Goal: Obtain resource: Download file/media

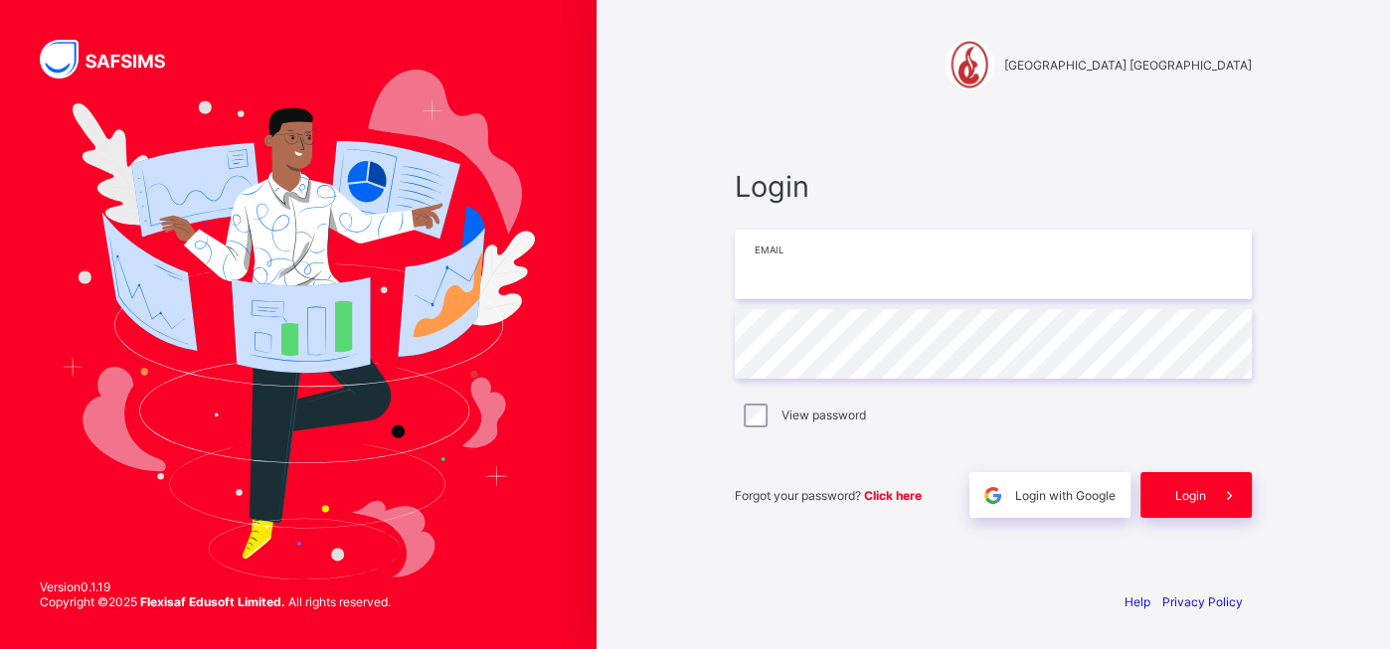
type input "**********"
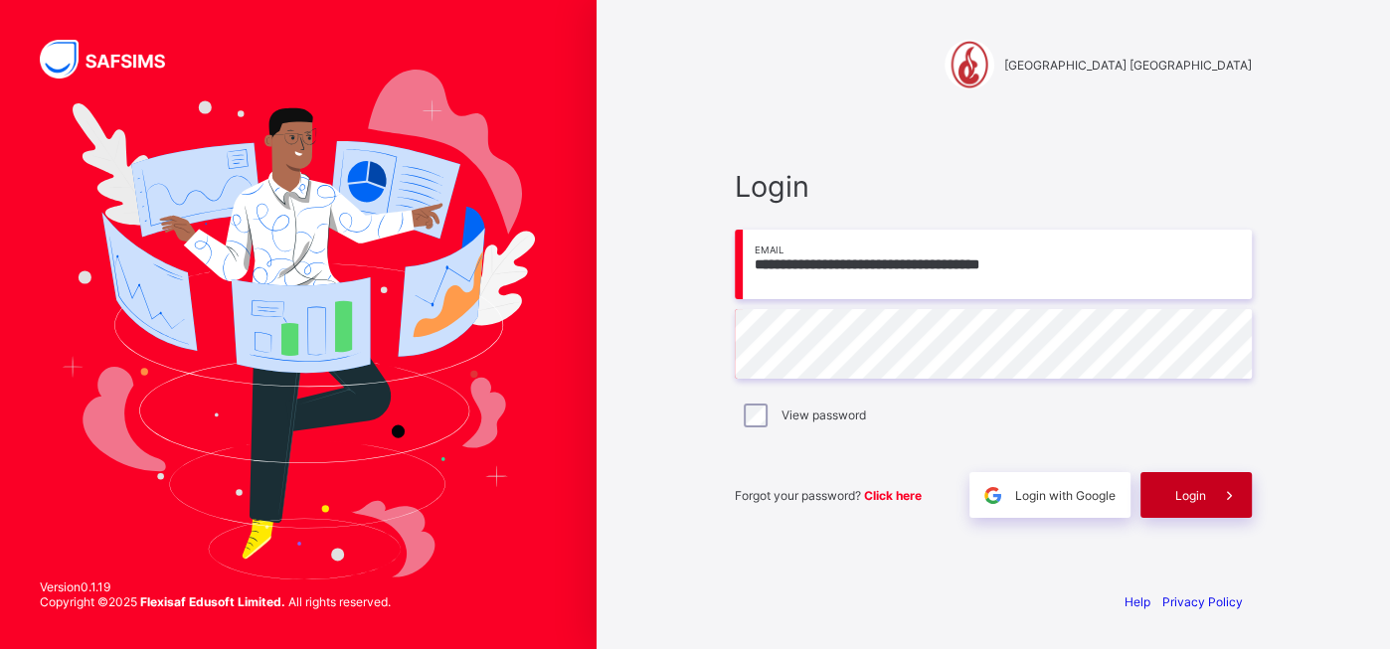
click at [1177, 507] on div "Login" at bounding box center [1195, 495] width 111 height 46
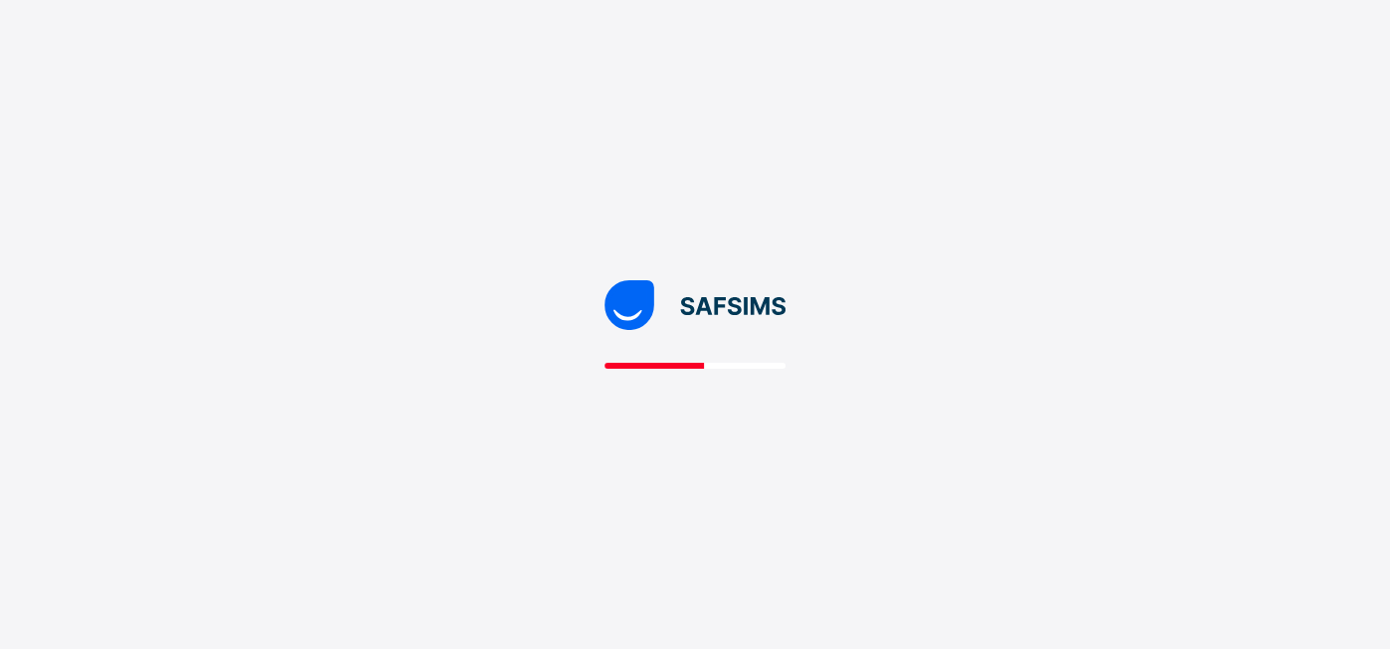
click at [630, 423] on div at bounding box center [695, 324] width 1390 height 649
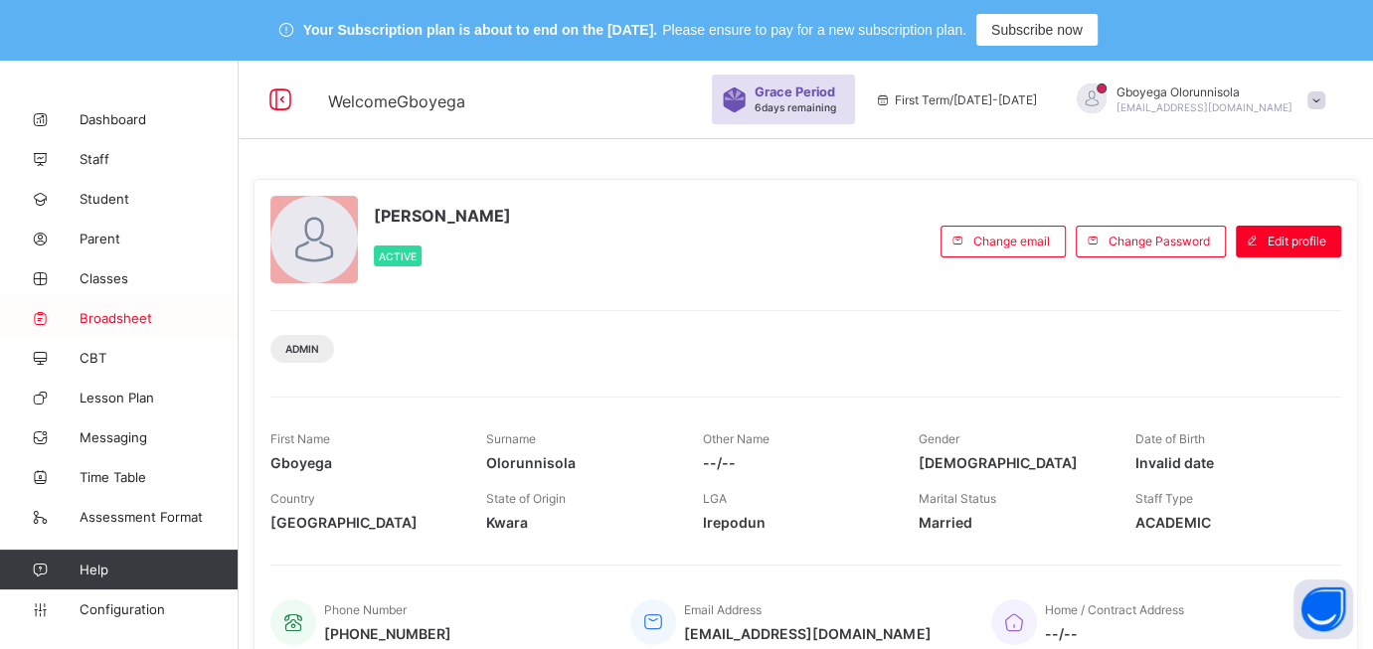
click at [111, 317] on span "Broadsheet" at bounding box center [159, 318] width 159 height 16
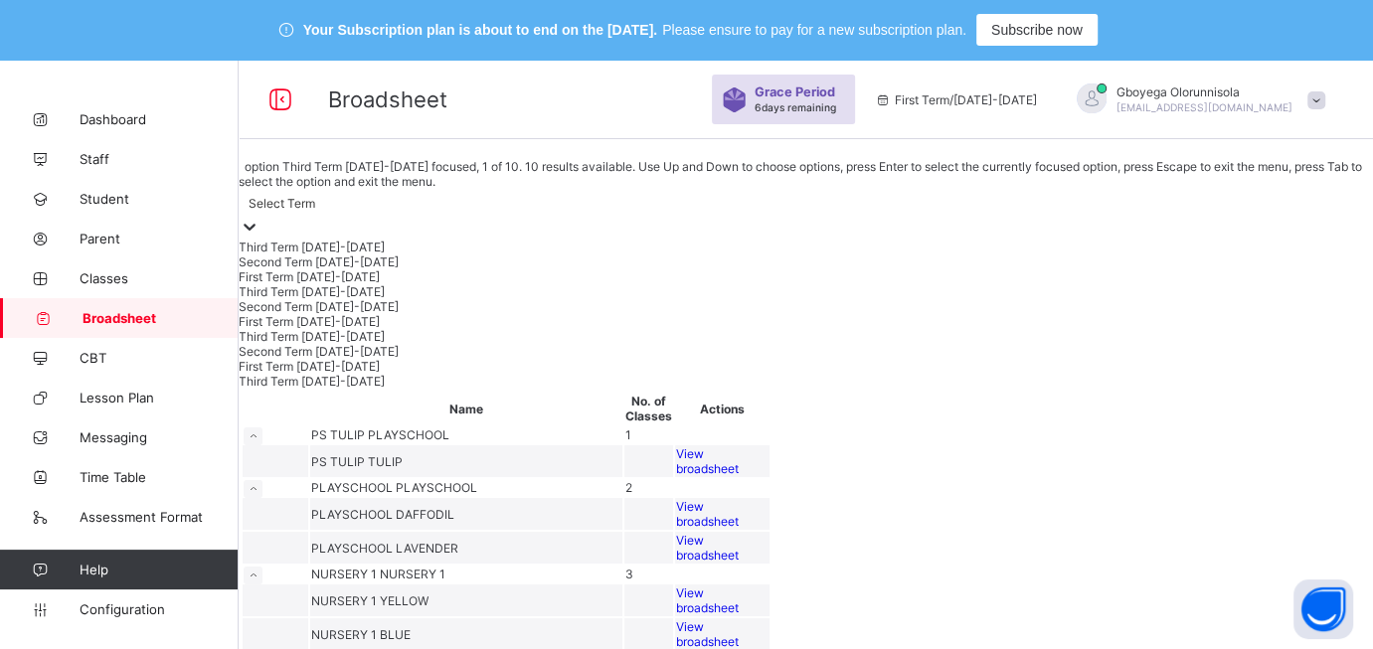
click at [259, 217] on div at bounding box center [250, 228] width 20 height 23
click at [390, 299] on div "Third Term 2024-2025" at bounding box center [806, 291] width 1134 height 15
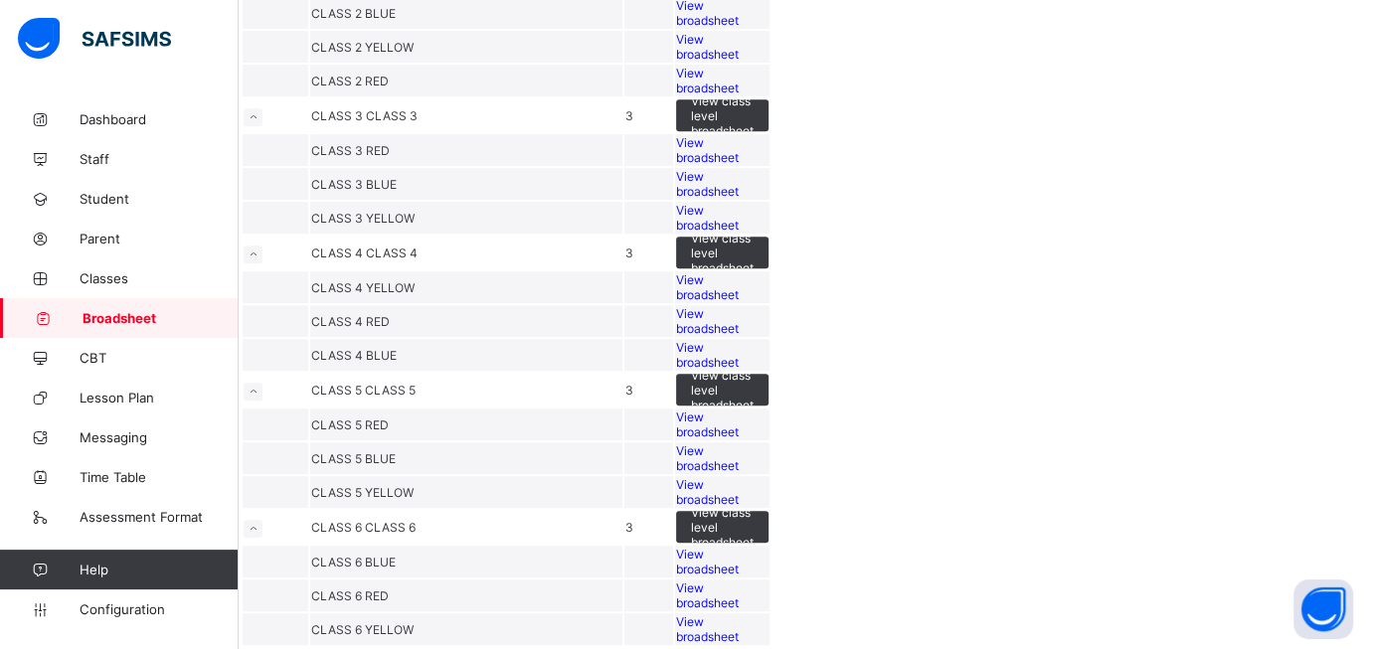
scroll to position [1675, 0]
click at [739, 581] on span "View broadsheet" at bounding box center [707, 596] width 63 height 30
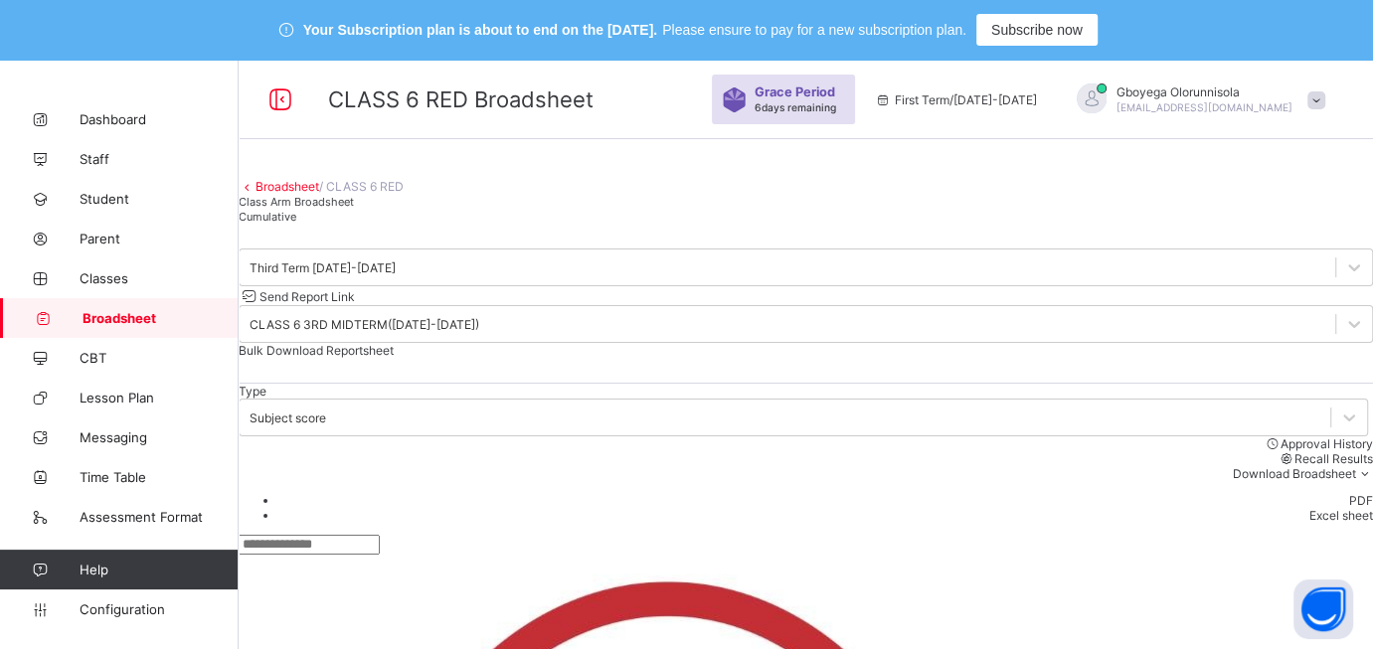
click at [394, 351] on span "Bulk Download Reportsheet" at bounding box center [316, 350] width 155 height 15
click at [296, 224] on span "Cumulative" at bounding box center [268, 217] width 58 height 14
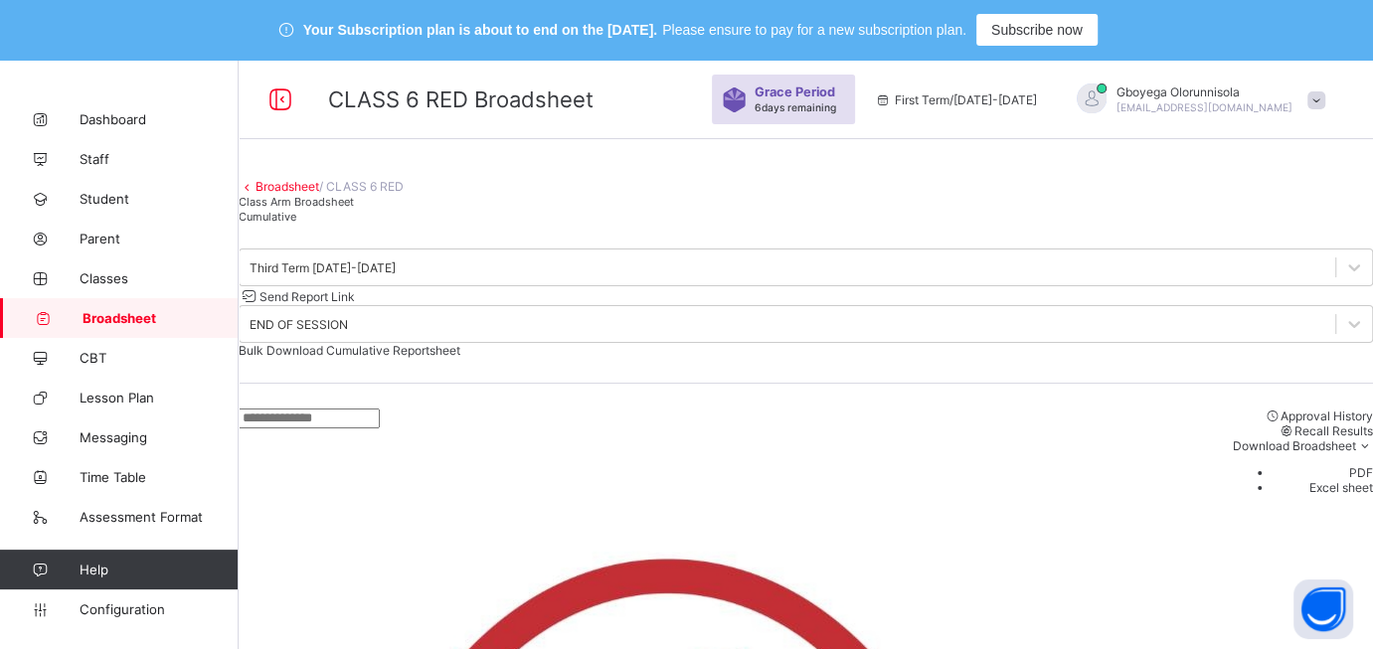
click at [460, 343] on span "Bulk Download Cumulative Reportsheet" at bounding box center [350, 350] width 222 height 15
click at [318, 194] on link "Broadsheet" at bounding box center [287, 186] width 64 height 15
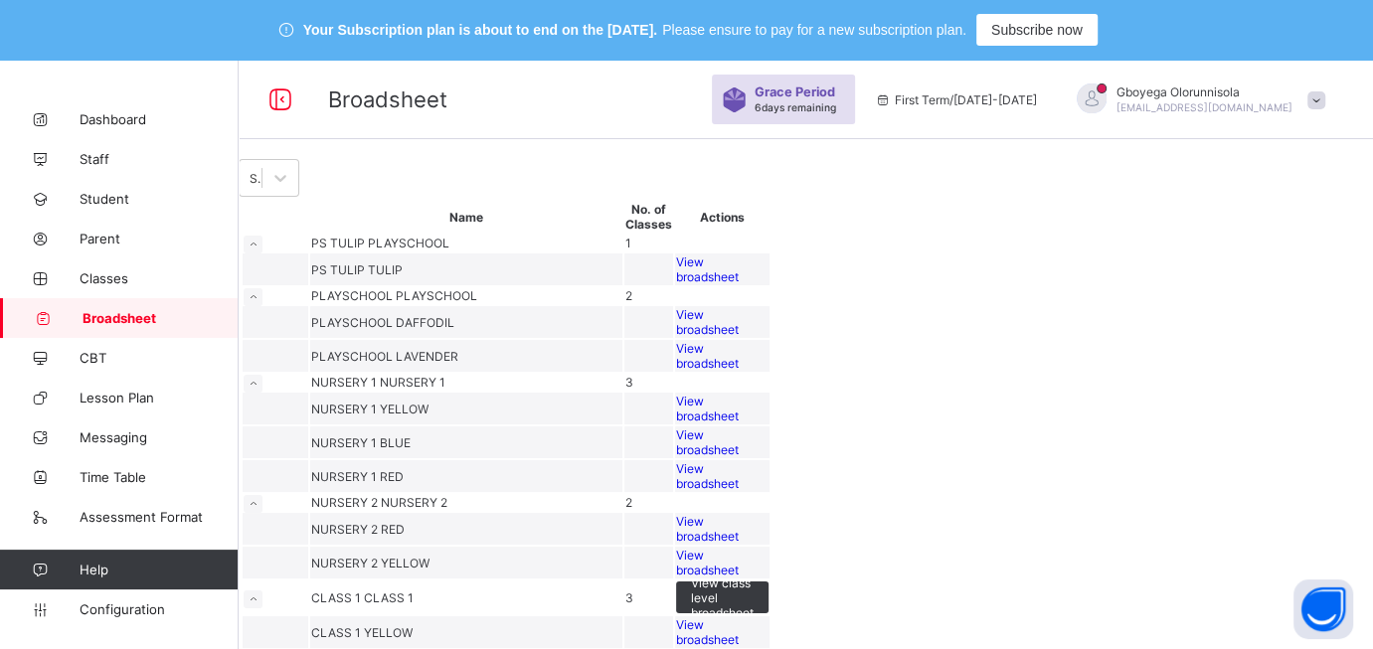
scroll to position [1661, 0]
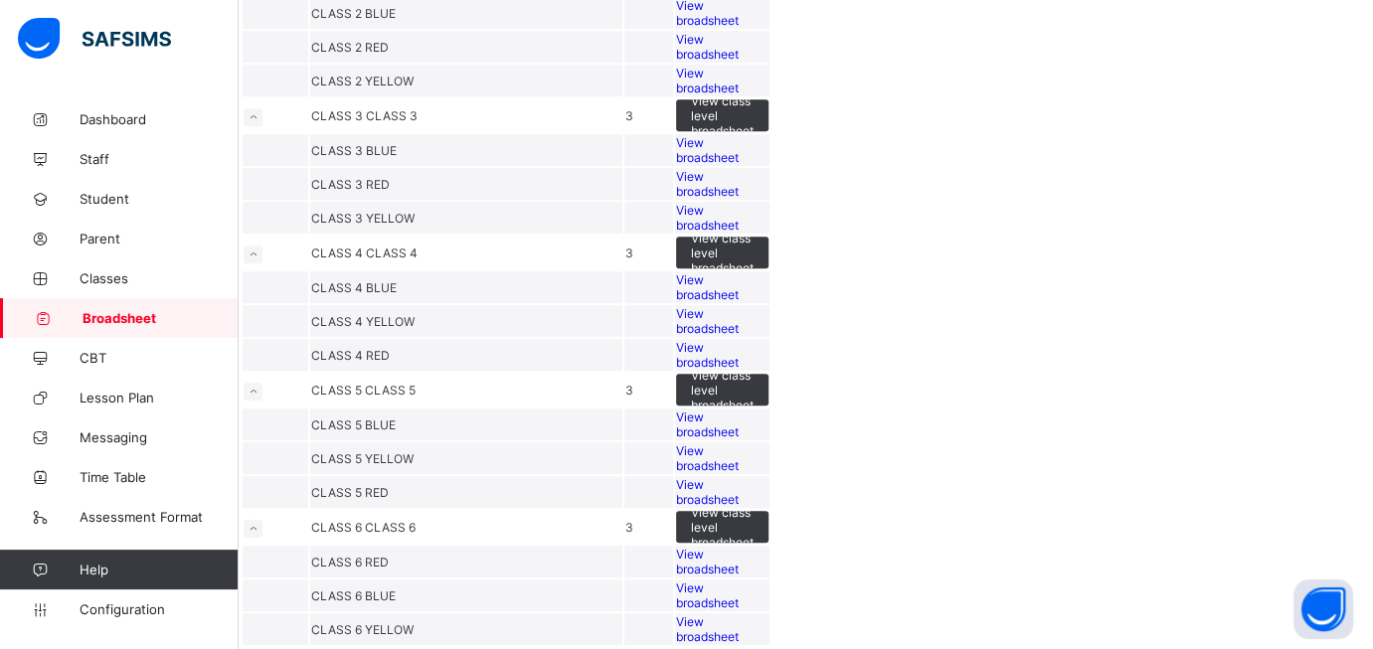
click at [739, 547] on span "View broadsheet" at bounding box center [707, 562] width 63 height 30
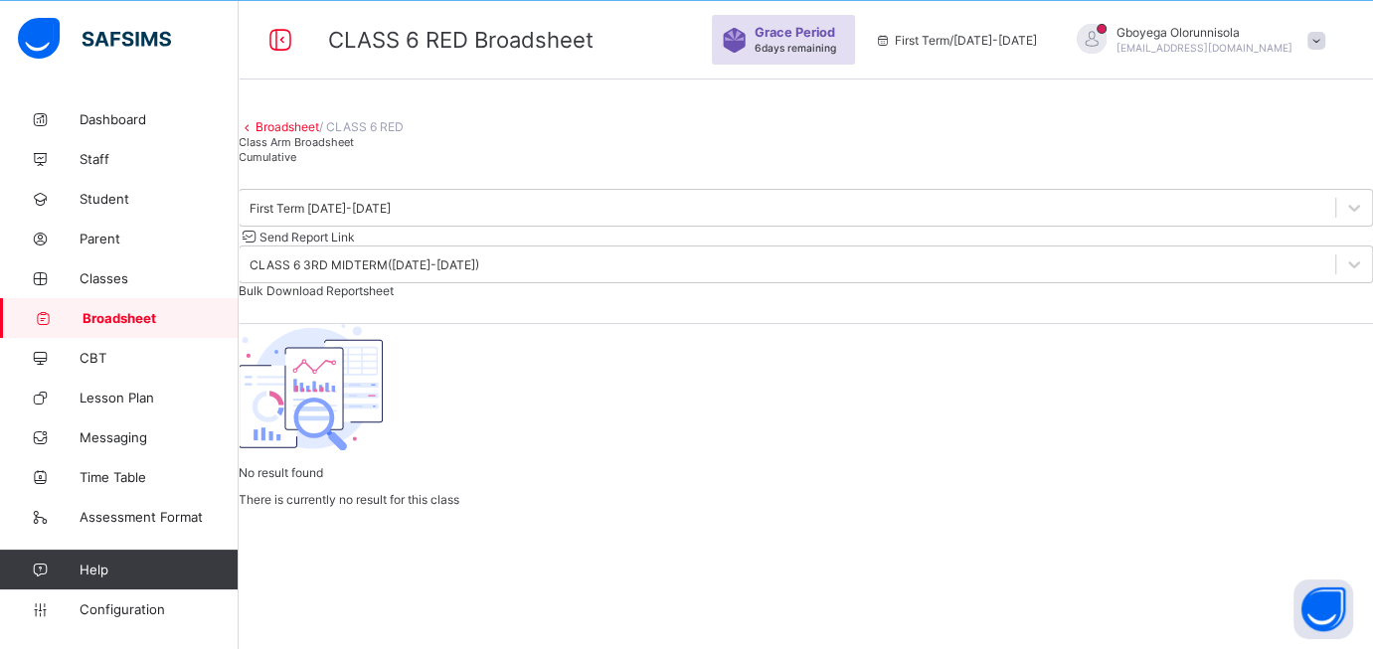
scroll to position [197, 0]
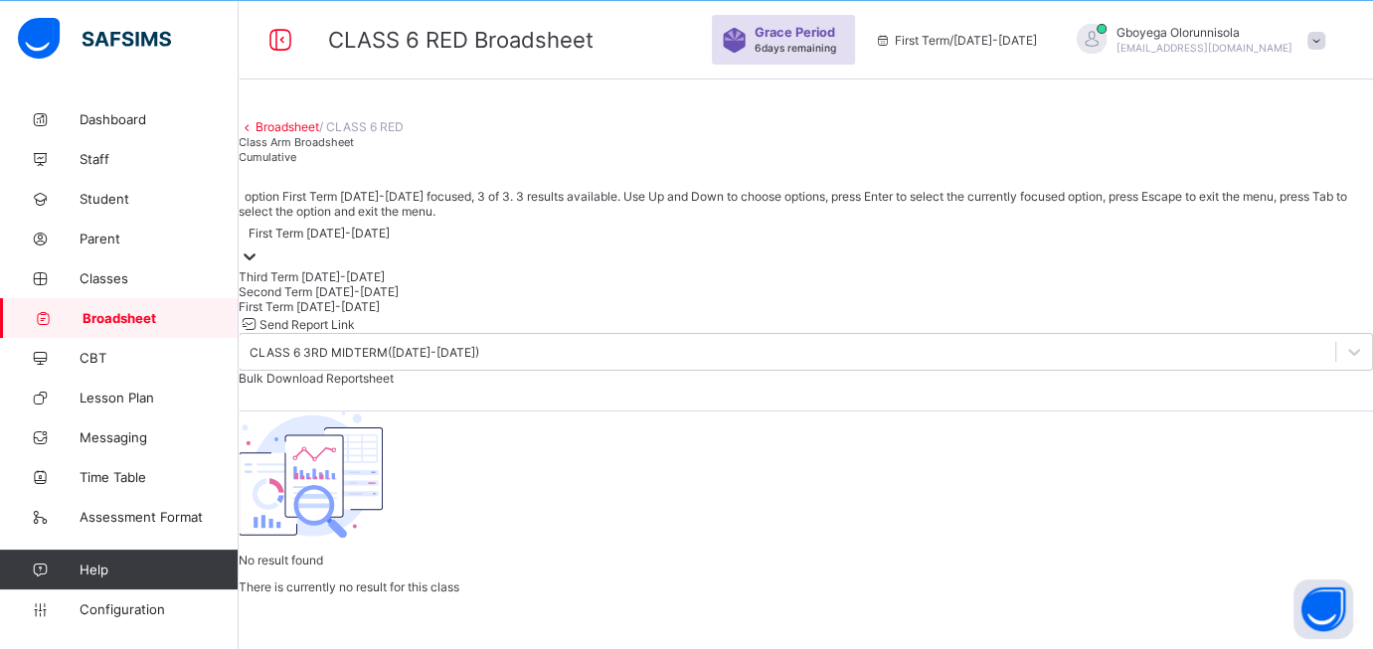
click at [390, 226] on div "First Term [DATE]-[DATE]" at bounding box center [319, 233] width 141 height 15
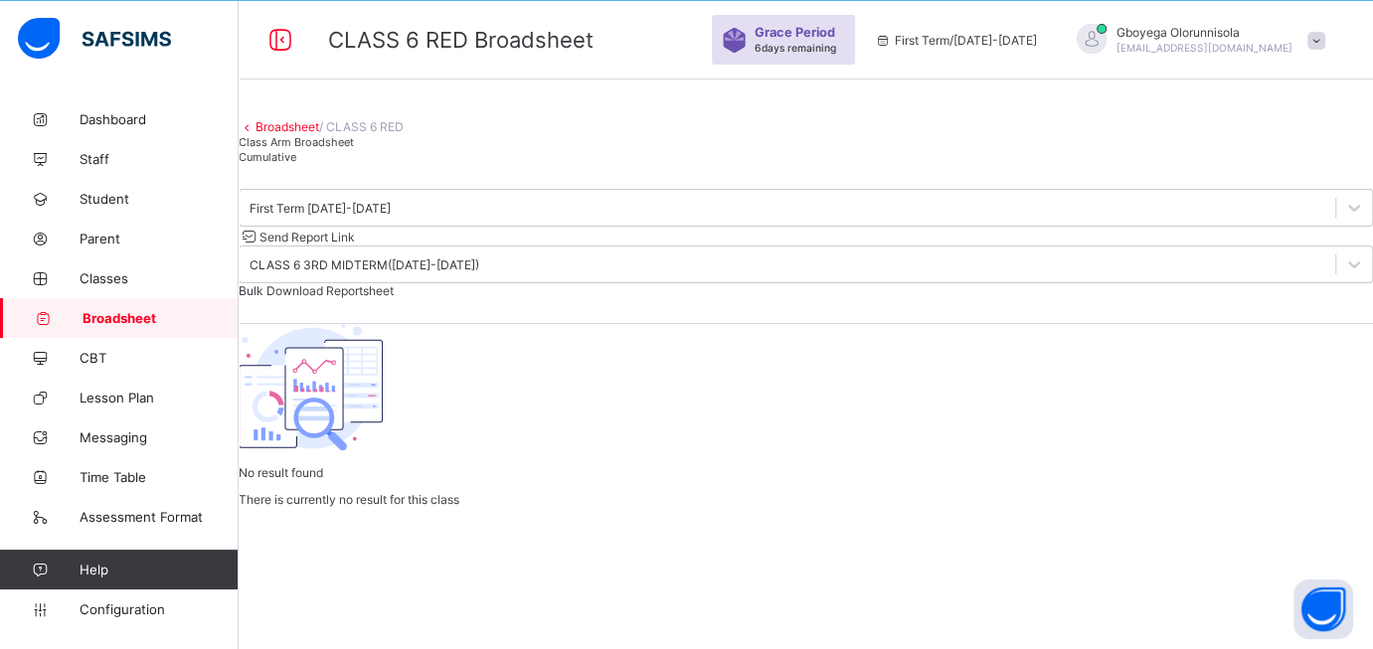
click at [634, 189] on div "First Term [DATE]-[DATE] Send Report Link CLASS 6 3RD MIDTERM([DATE]-[DATE]) Bu…" at bounding box center [806, 243] width 1134 height 109
click at [310, 119] on link "Broadsheet" at bounding box center [287, 126] width 64 height 15
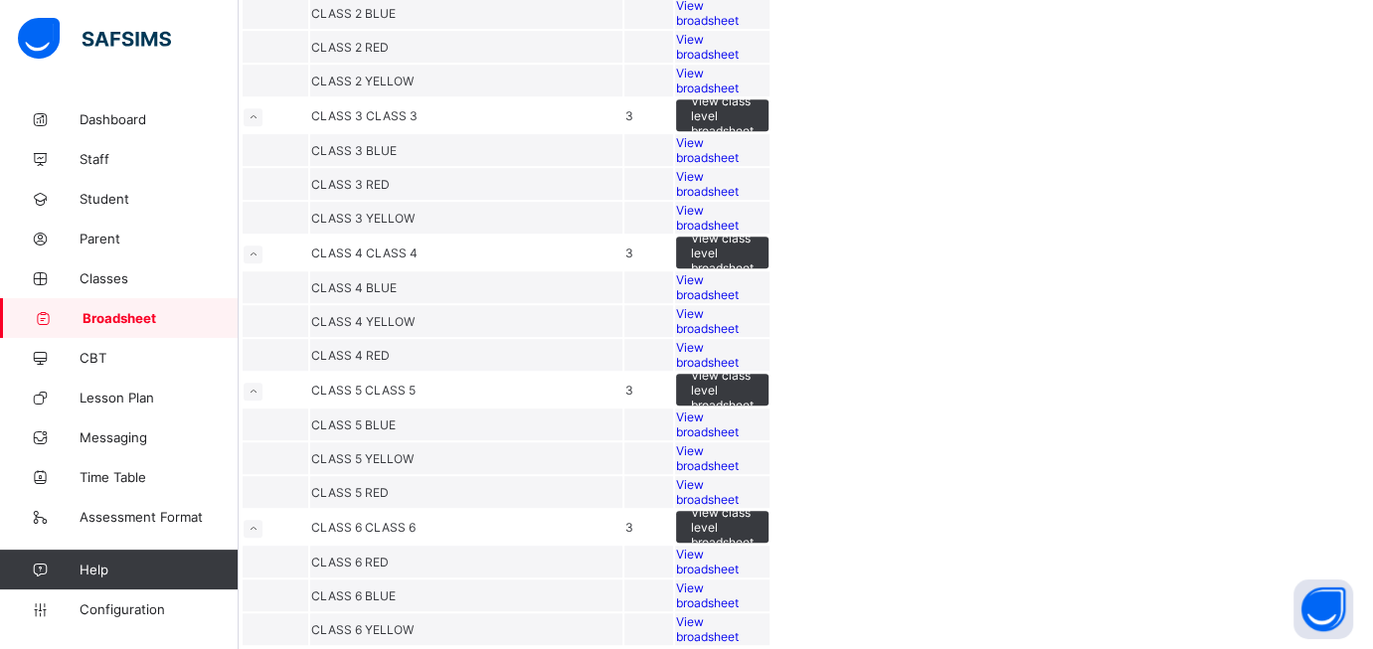
scroll to position [1661, 0]
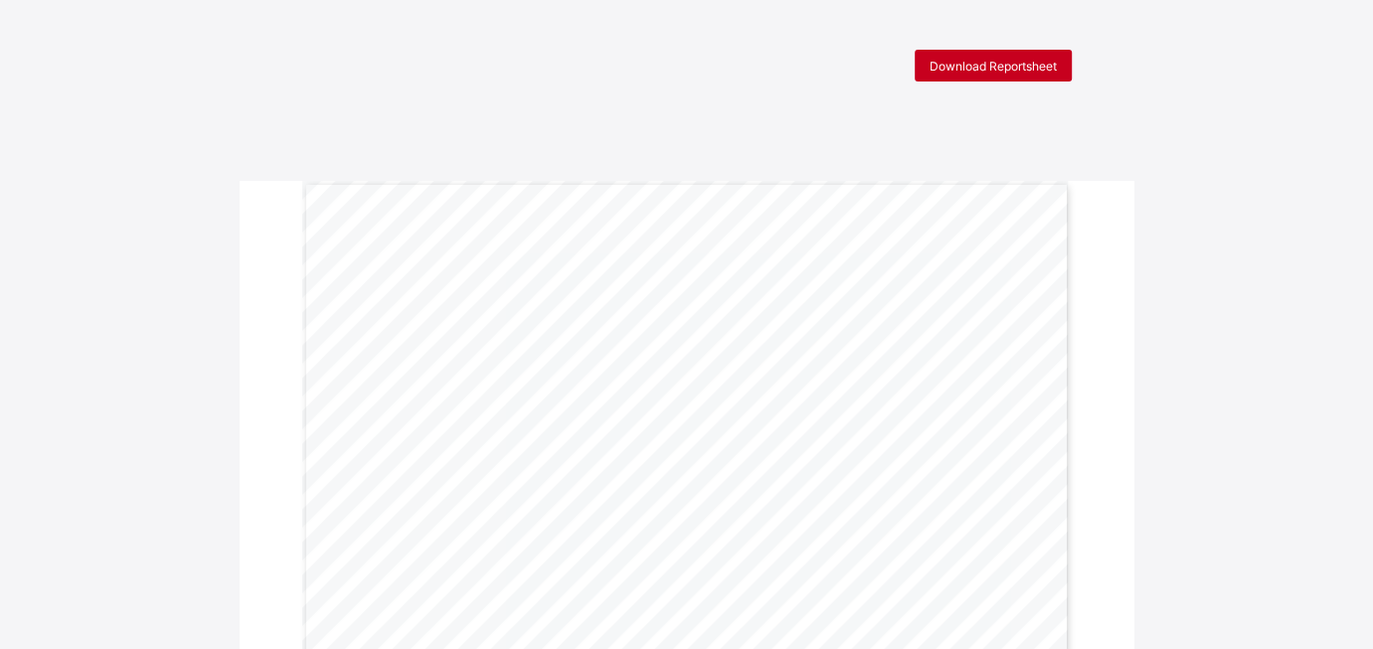
click at [1027, 56] on div "Download Reportsheet" at bounding box center [993, 66] width 157 height 32
click at [1024, 75] on div "Download Reportsheet" at bounding box center [993, 66] width 157 height 32
click at [1004, 64] on span "Download Reportsheet" at bounding box center [992, 66] width 127 height 15
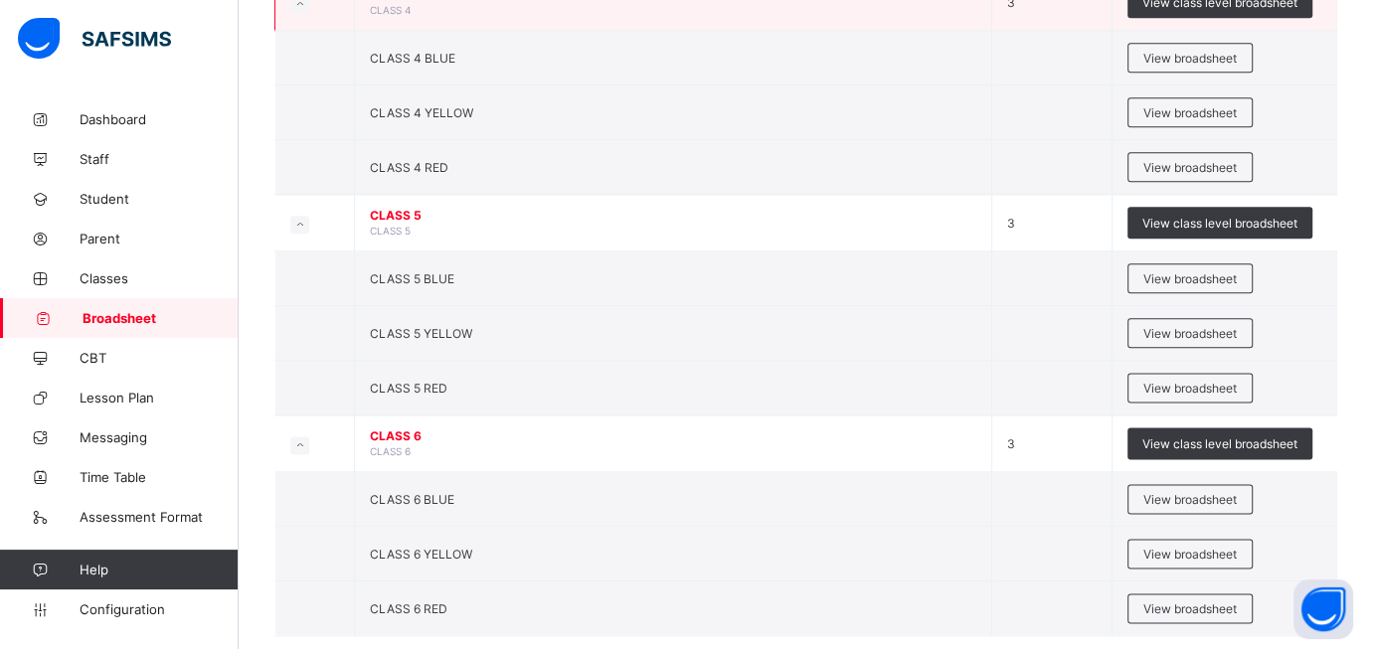
scroll to position [1661, 0]
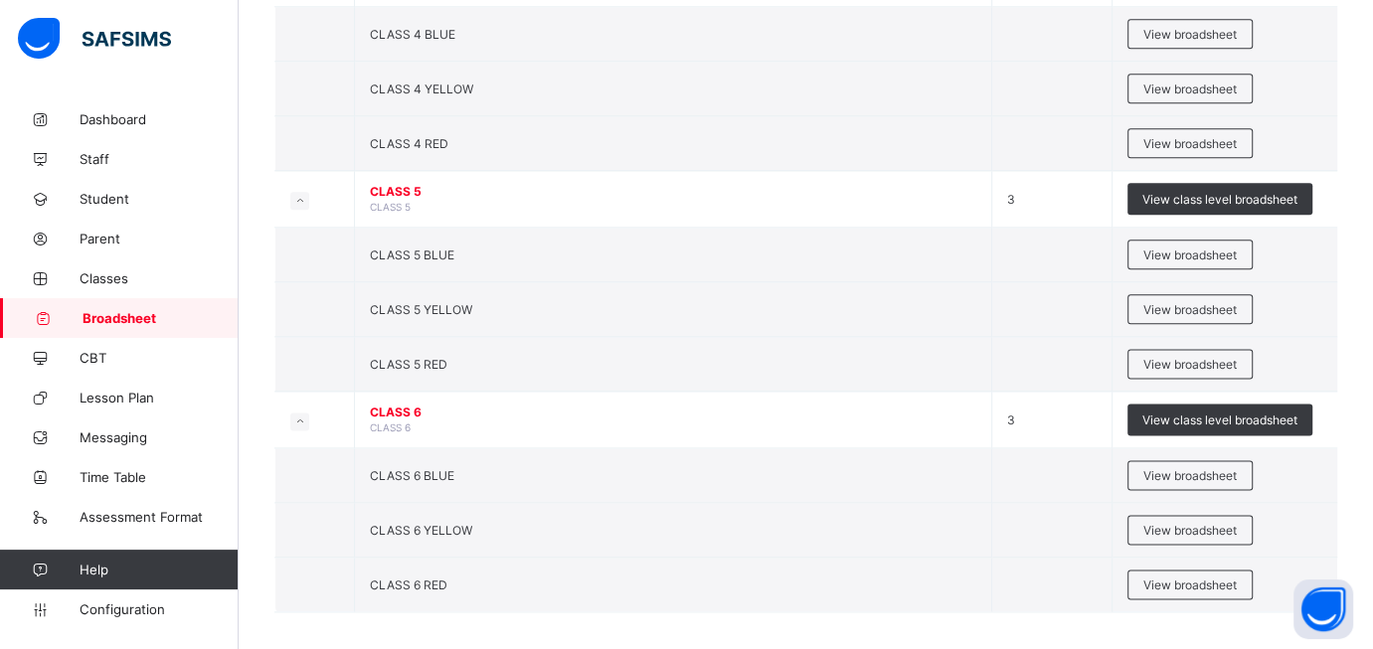
scroll to position [1661, 0]
click at [1179, 468] on span "View broadsheet" at bounding box center [1189, 475] width 93 height 15
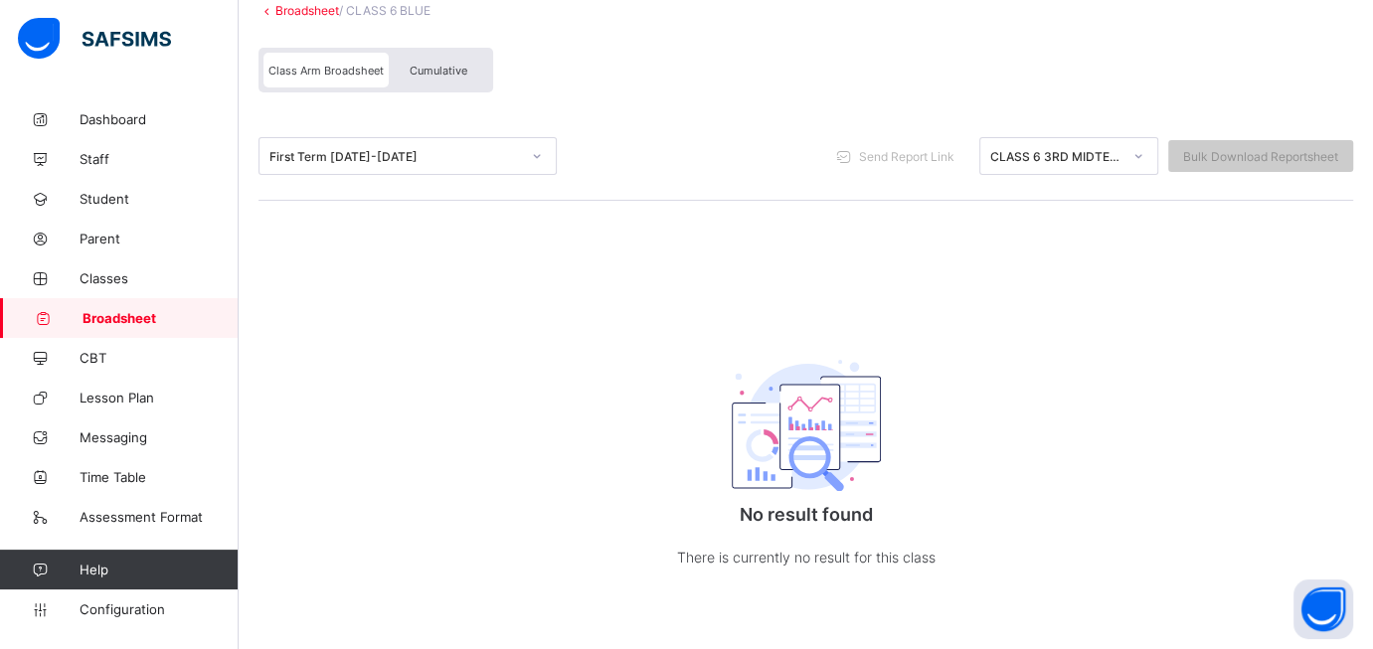
scroll to position [197, 0]
click at [443, 169] on div "First Term [DATE]-[DATE]" at bounding box center [407, 156] width 298 height 38
click at [688, 157] on div "First Term [DATE]-[DATE] Send Report Link CLASS 6 3RD MIDTERM([DATE]-[DATE]) Bu…" at bounding box center [805, 156] width 1095 height 38
click at [289, 7] on link "Broadsheet" at bounding box center [307, 10] width 64 height 15
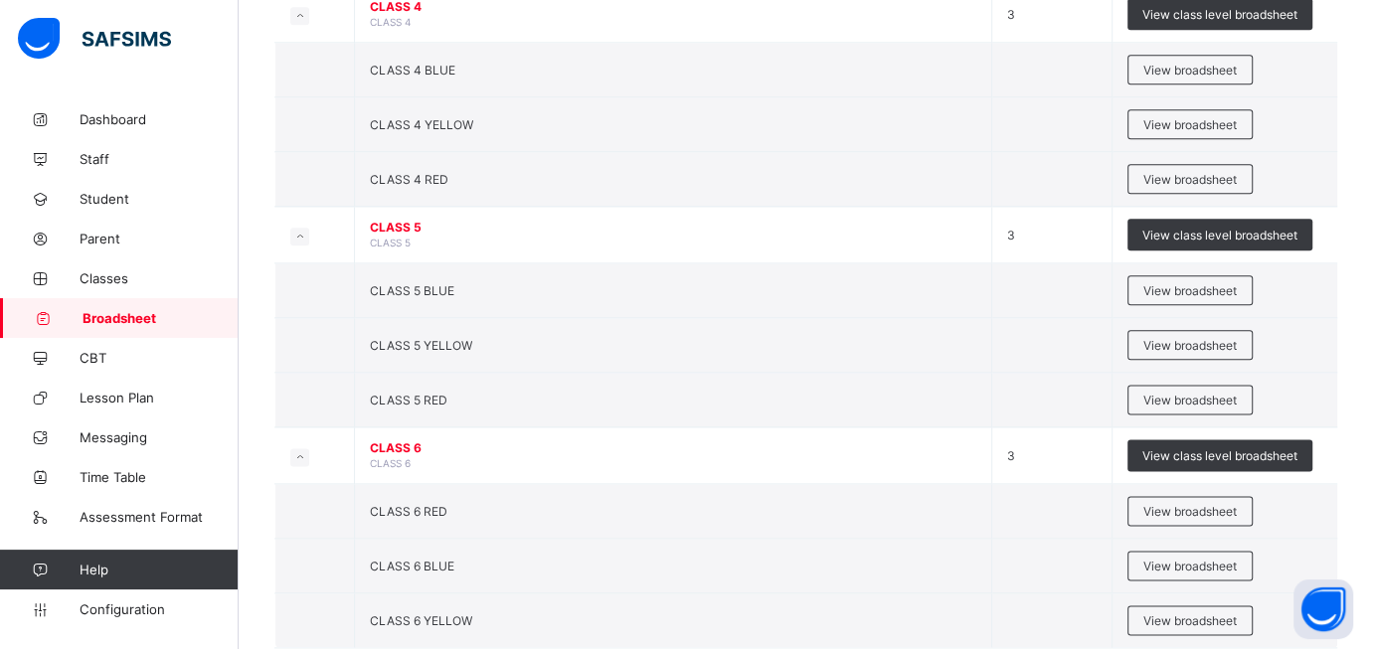
scroll to position [1661, 0]
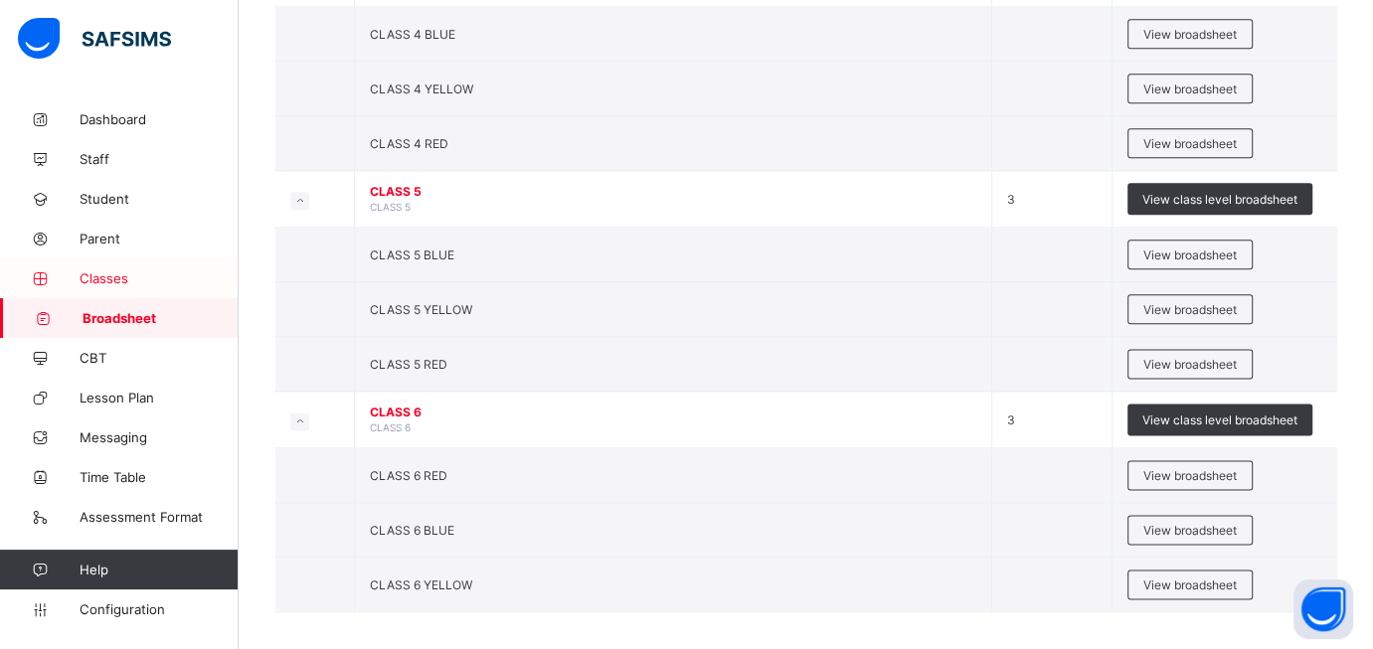
click at [117, 287] on link "Classes" at bounding box center [119, 278] width 239 height 40
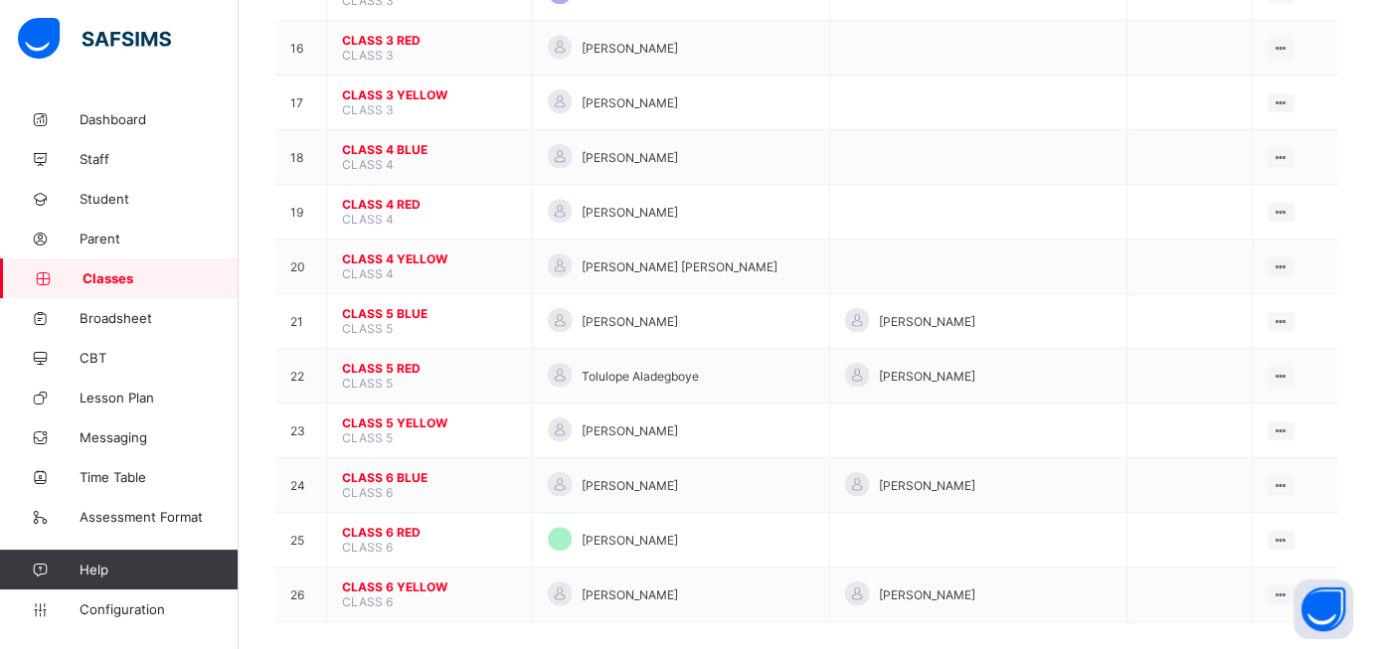
scroll to position [1096, 0]
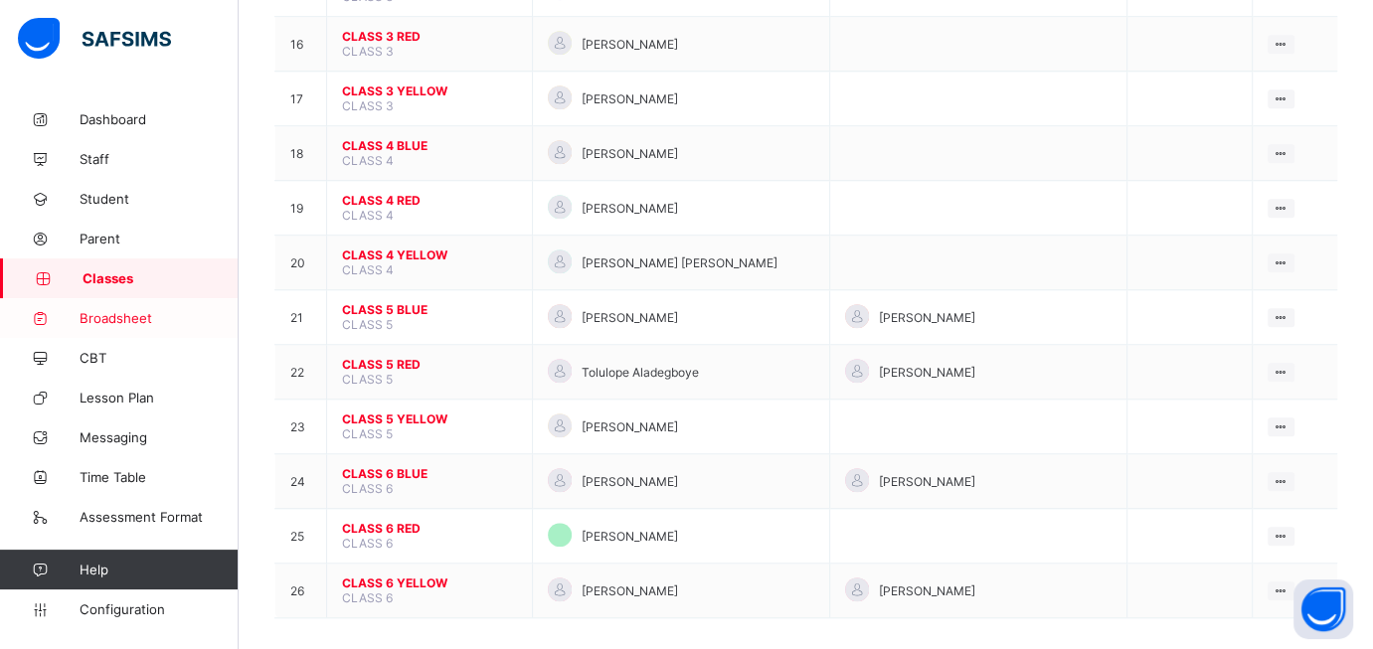
click at [118, 314] on span "Broadsheet" at bounding box center [159, 318] width 159 height 16
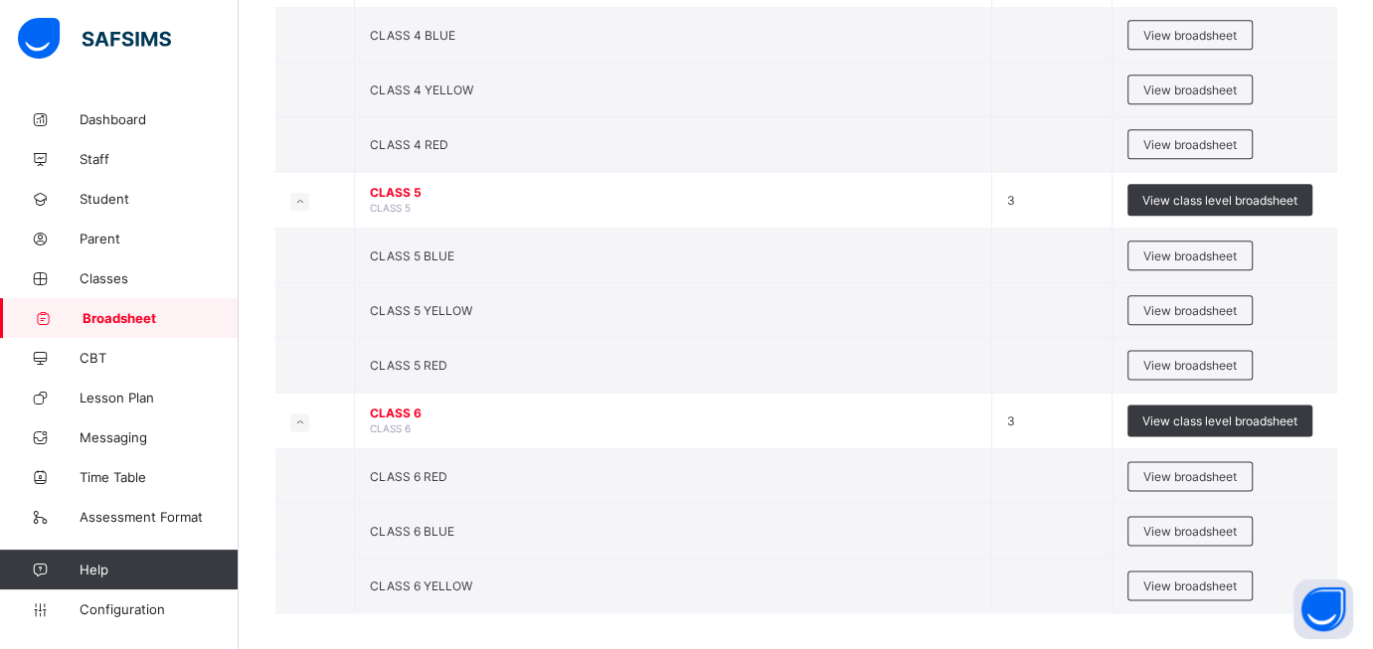
scroll to position [1661, 0]
click at [158, 313] on span "Broadsheet" at bounding box center [161, 318] width 156 height 16
click at [105, 317] on span "Broadsheet" at bounding box center [161, 318] width 156 height 16
